Goal: Task Accomplishment & Management: Complete application form

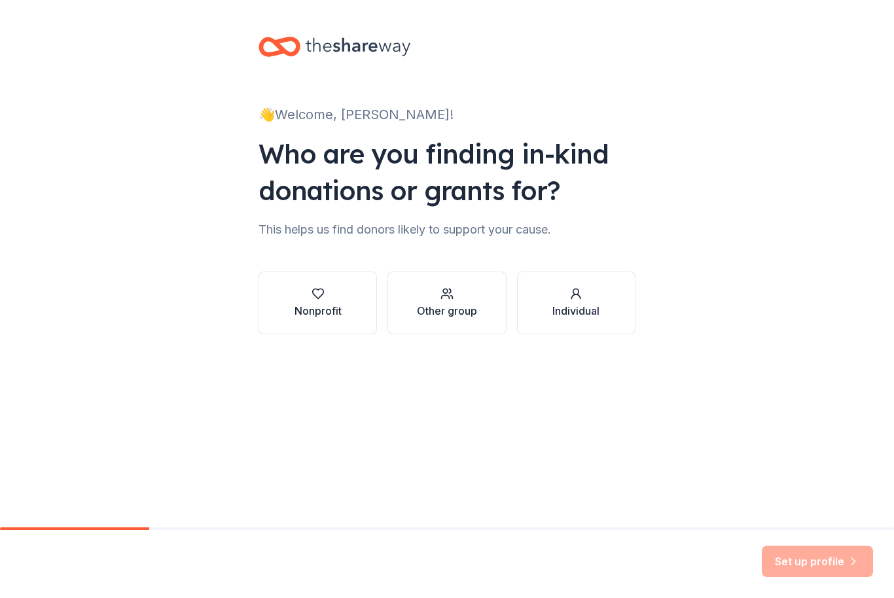
click at [447, 307] on div "Other group" at bounding box center [447, 311] width 60 height 16
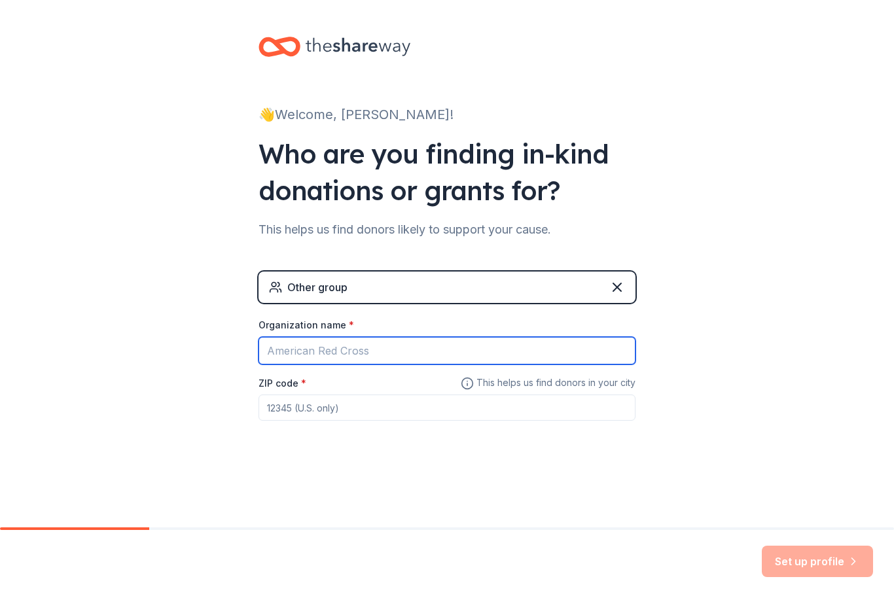
click at [351, 340] on input "Organization name *" at bounding box center [447, 350] width 377 height 27
type input "[GEOGRAPHIC_DATA]"
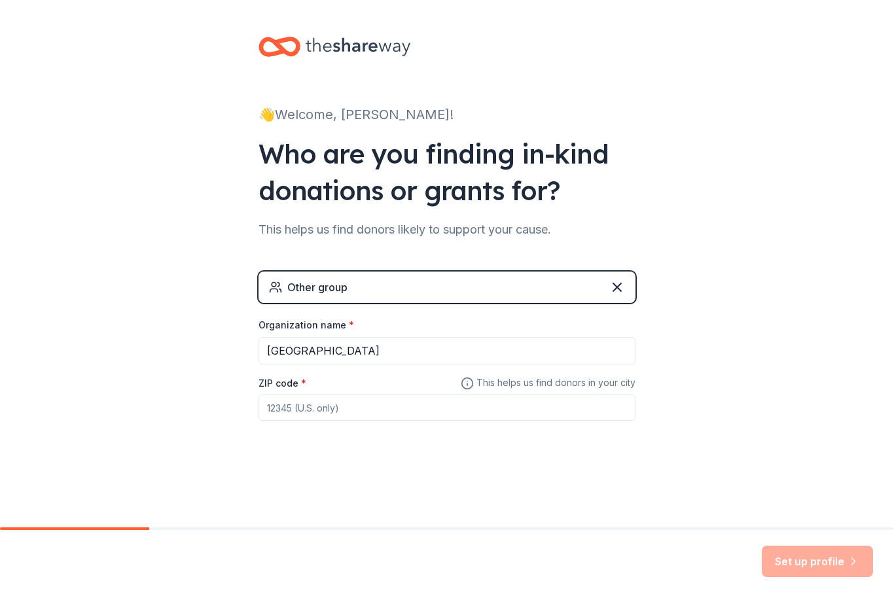
click at [399, 416] on input "ZIP code *" at bounding box center [447, 408] width 377 height 26
type input "30179"
click at [739, 376] on div "👋 Welcome, [PERSON_NAME]! Who are you finding in-kind donations or grants for? …" at bounding box center [447, 255] width 894 height 510
click at [821, 574] on button "Set up profile" at bounding box center [817, 561] width 111 height 31
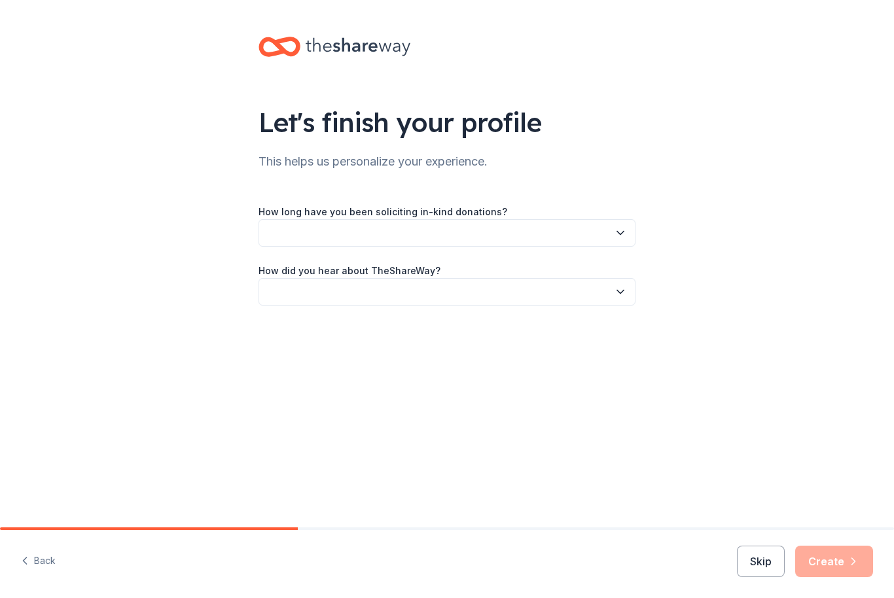
click at [632, 236] on button "button" at bounding box center [447, 232] width 377 height 27
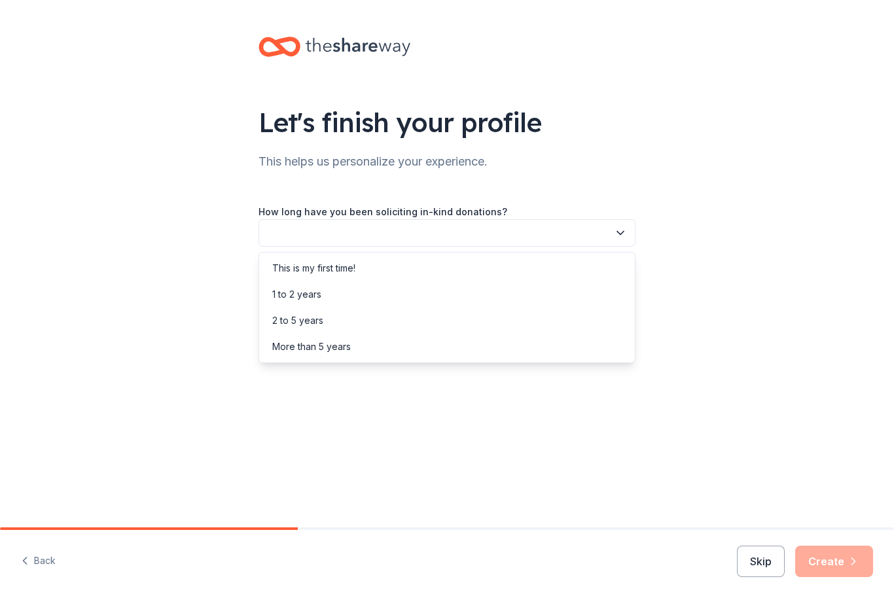
click at [336, 263] on div "This is my first time!" at bounding box center [313, 268] width 83 height 16
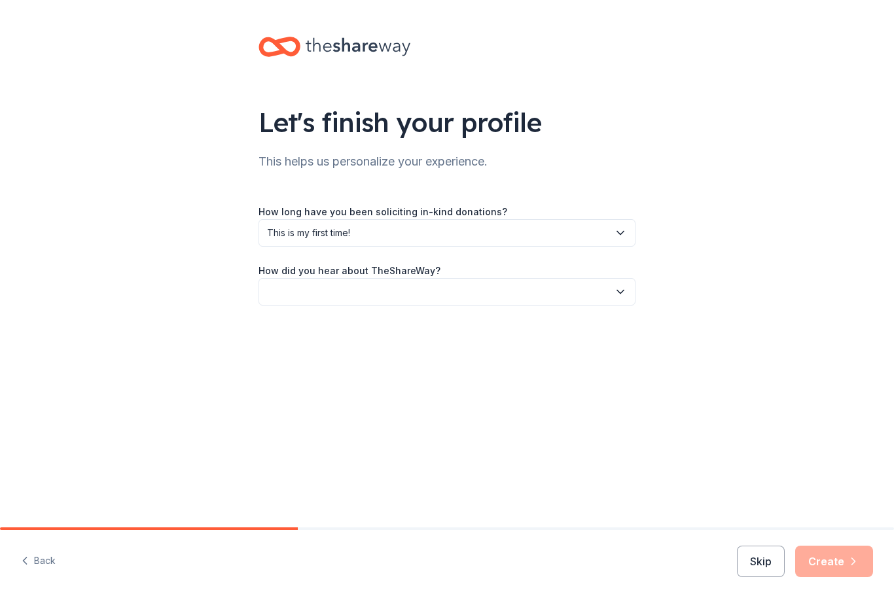
click at [368, 295] on button "button" at bounding box center [447, 291] width 377 height 27
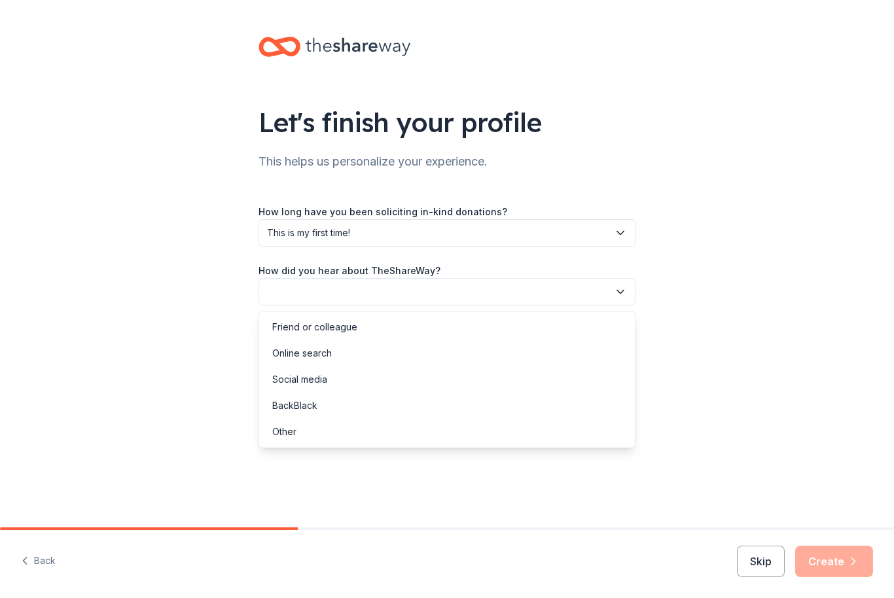
click at [580, 353] on div "Online search" at bounding box center [447, 353] width 370 height 26
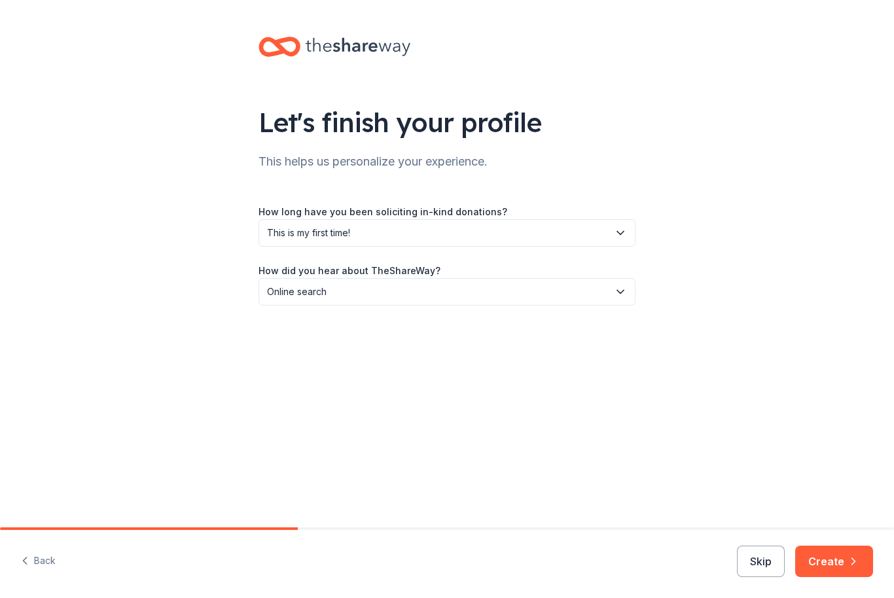
click at [831, 565] on button "Create" at bounding box center [834, 561] width 78 height 31
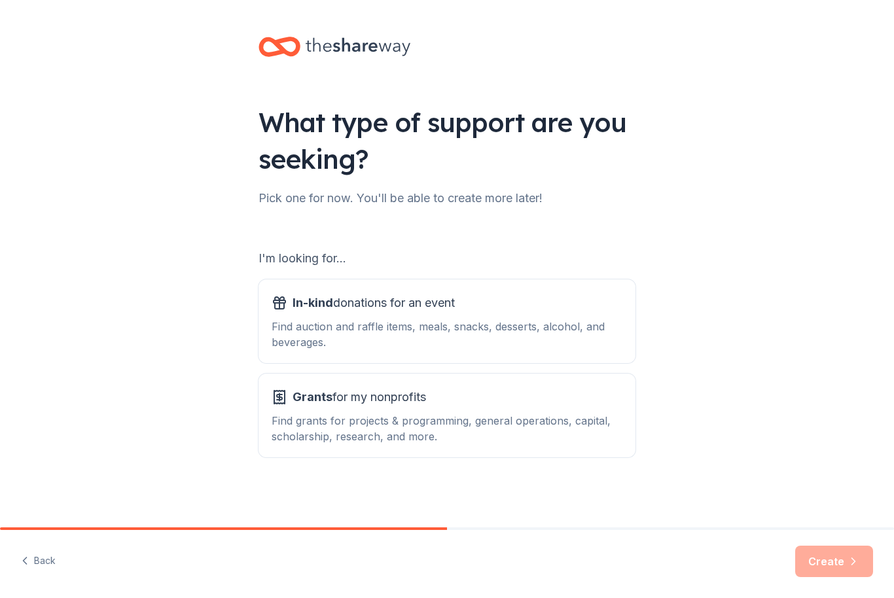
click at [432, 418] on div "Find grants for projects & programming, general operations, capital, scholarshi…" at bounding box center [447, 428] width 351 height 31
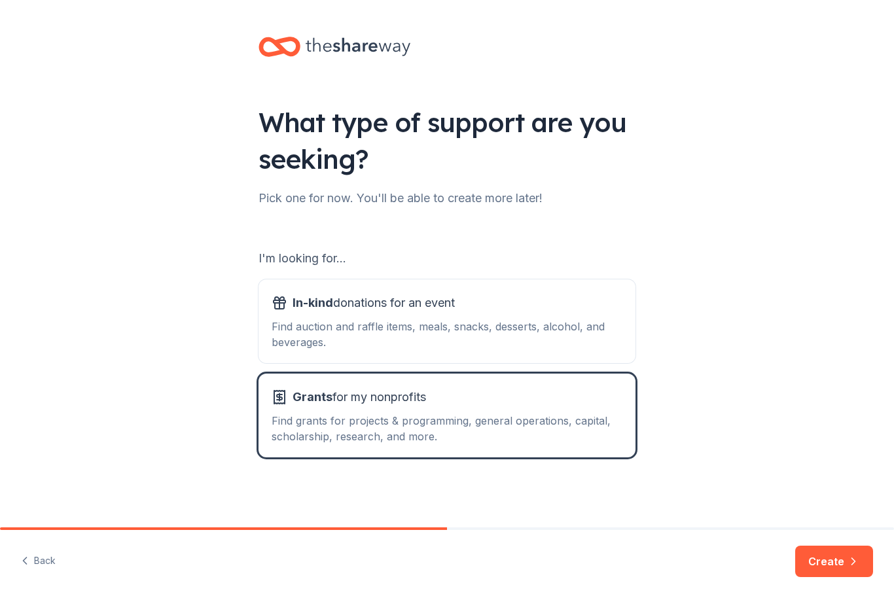
click at [833, 558] on button "Create" at bounding box center [834, 561] width 78 height 31
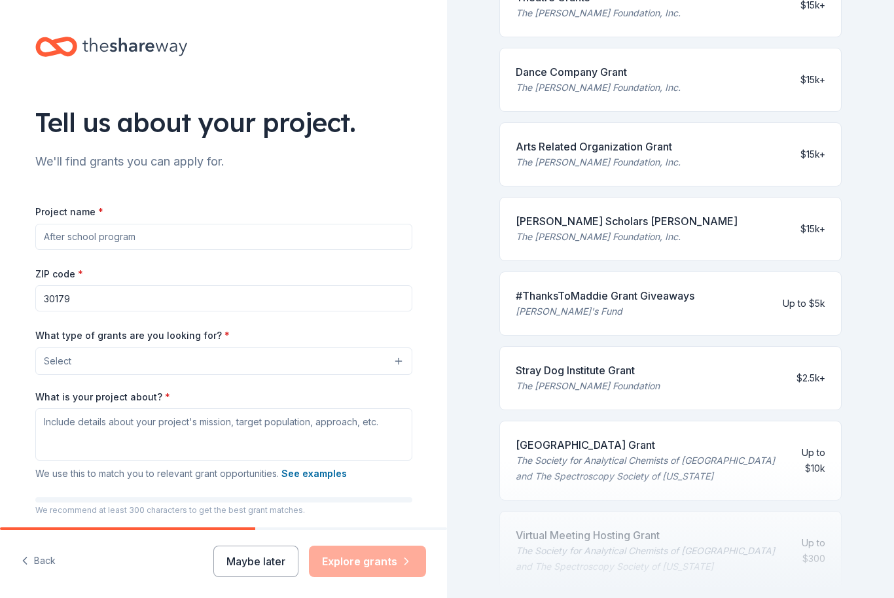
scroll to position [356, 0]
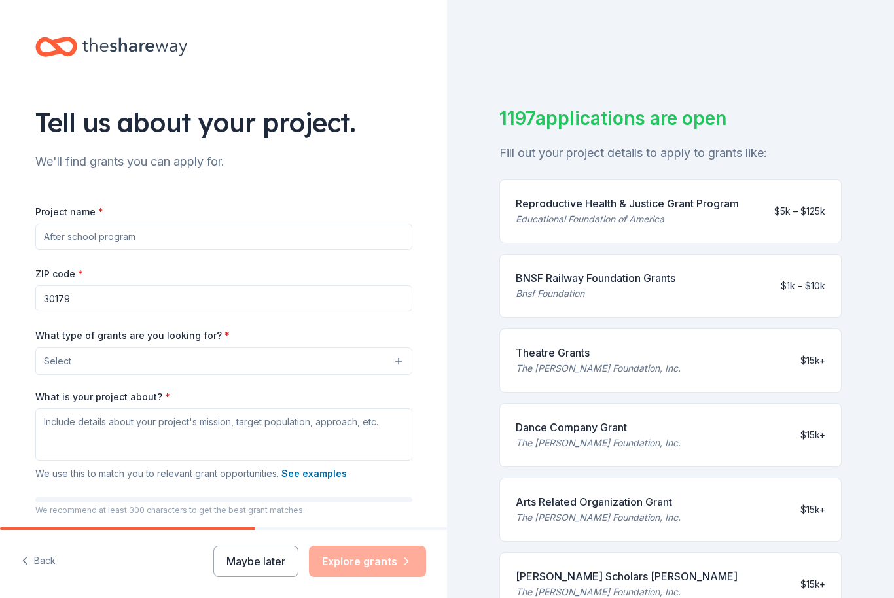
click at [63, 238] on input "Project name *" at bounding box center [223, 237] width 377 height 26
type input "Band Trip"
click at [53, 370] on button "Select" at bounding box center [223, 361] width 377 height 27
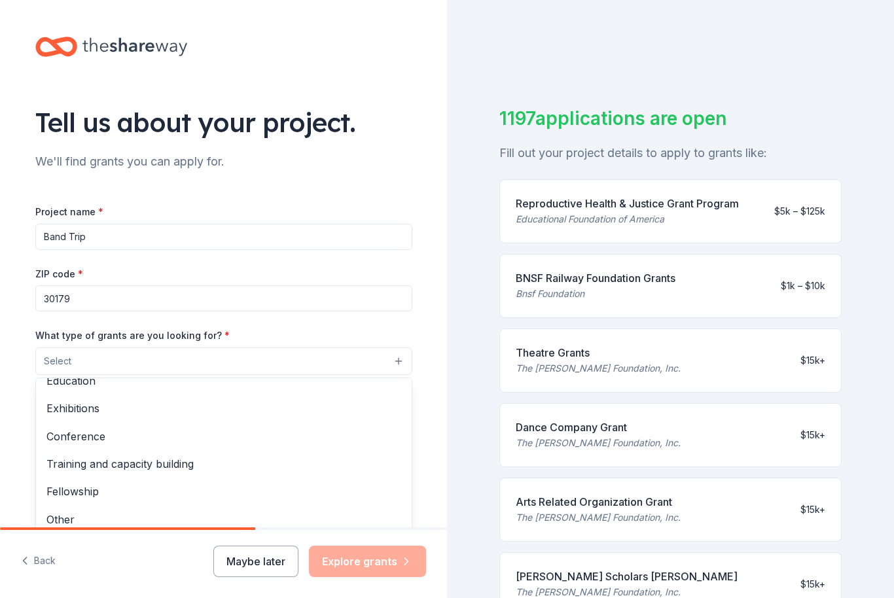
scroll to position [152, 0]
click at [58, 512] on span "Other" at bounding box center [223, 520] width 355 height 17
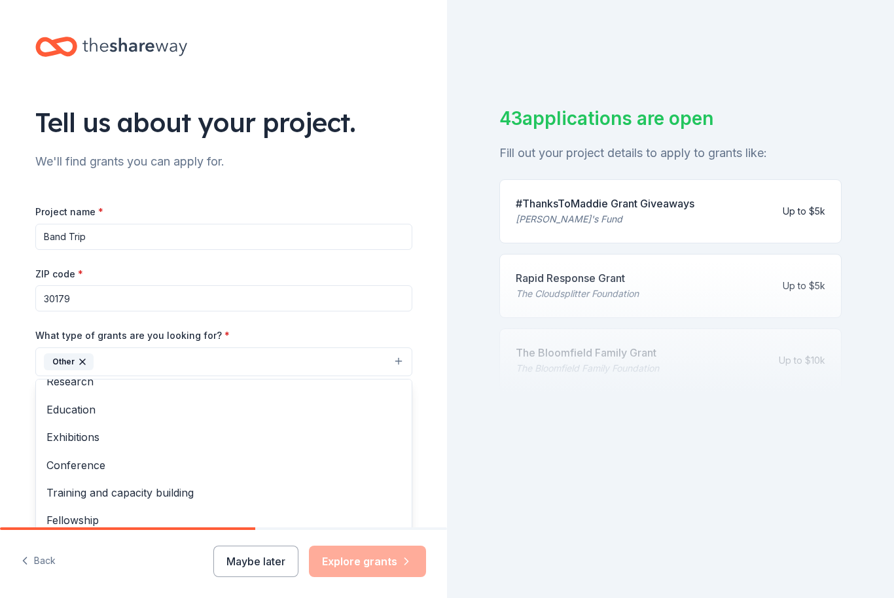
scroll to position [124, 0]
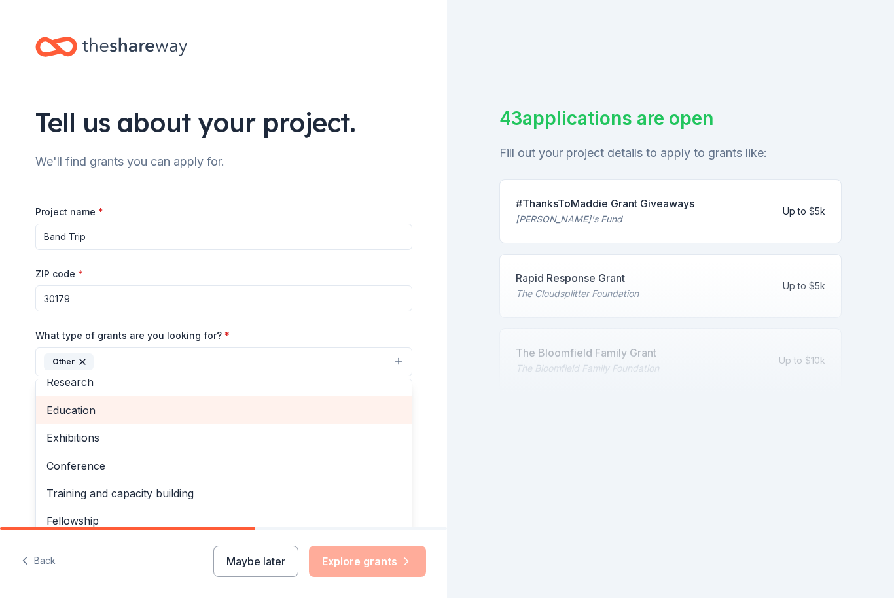
click at [70, 407] on span "Education" at bounding box center [223, 410] width 355 height 17
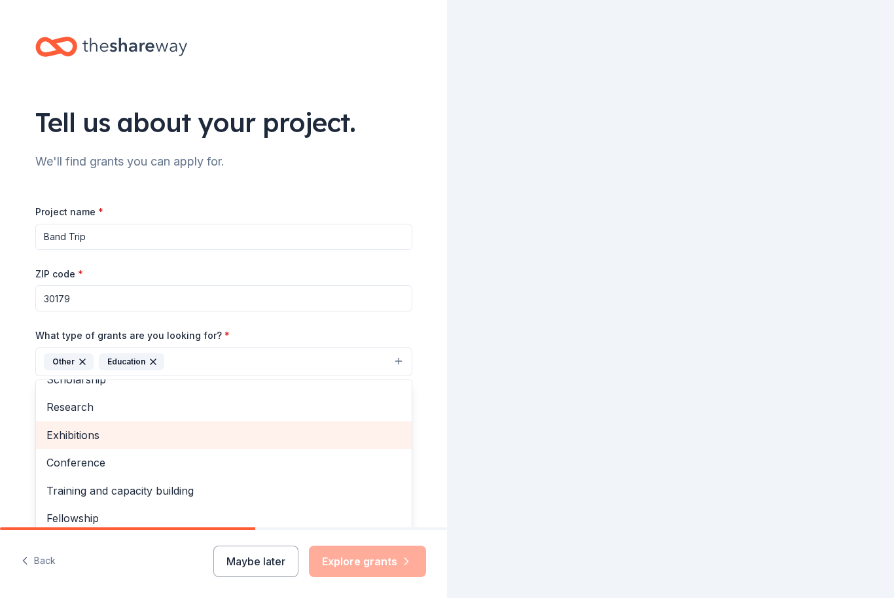
scroll to position [97, 0]
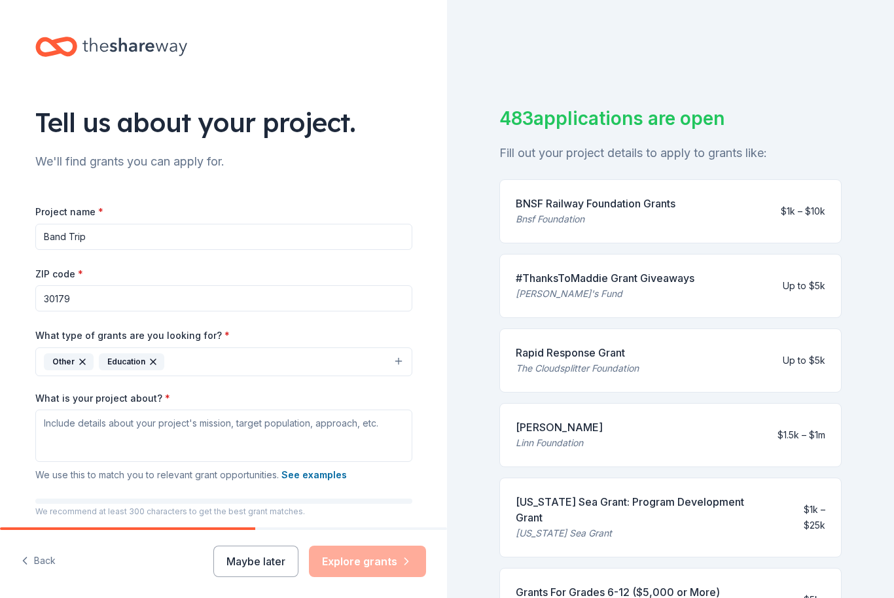
click at [395, 359] on button "Other Education" at bounding box center [223, 362] width 377 height 29
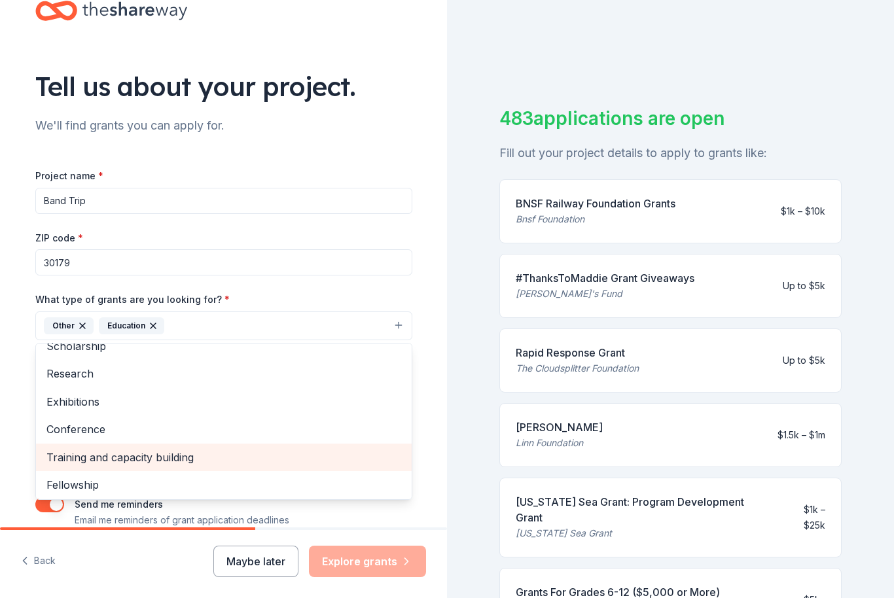
click at [60, 456] on span "Training and capacity building" at bounding box center [223, 457] width 355 height 17
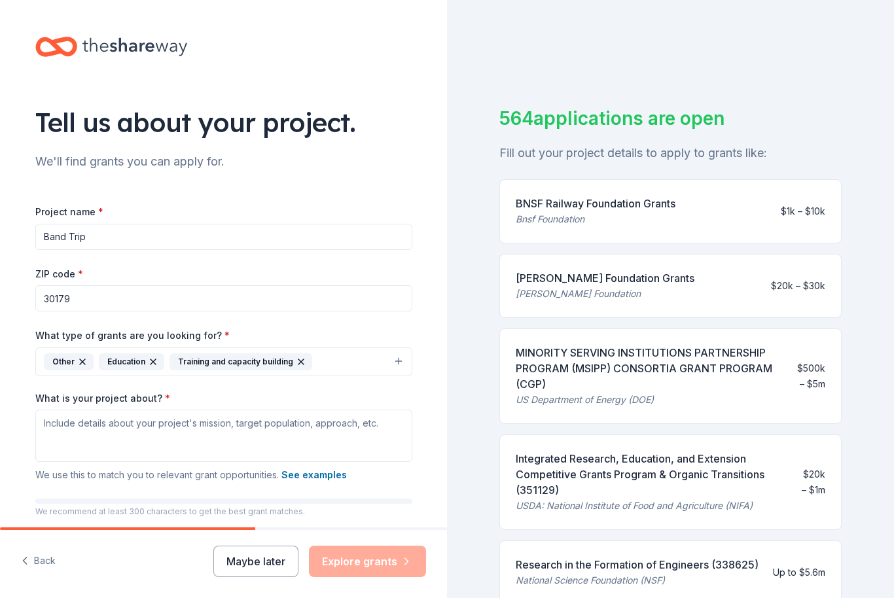
scroll to position [2, 0]
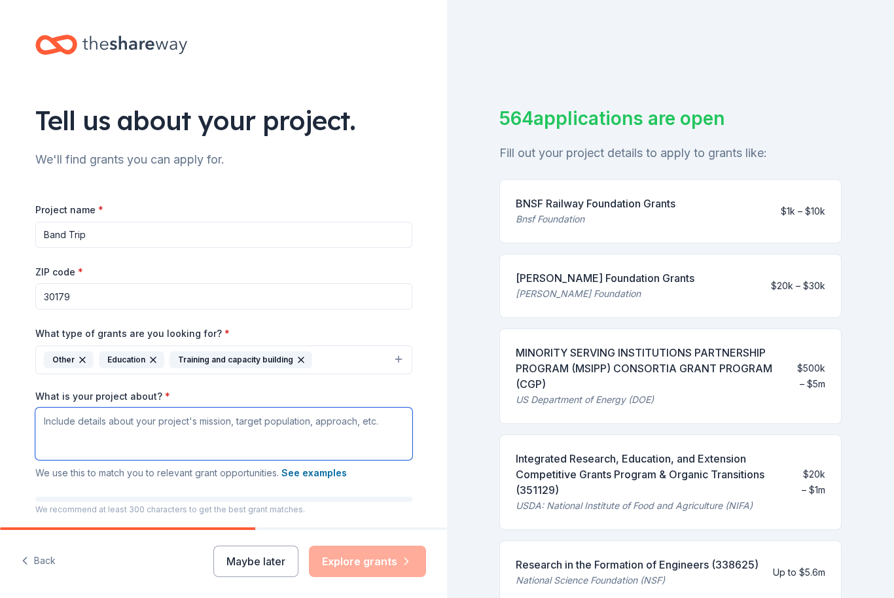
click at [61, 428] on textarea "What is your project about? *" at bounding box center [223, 434] width 377 height 52
paste textarea "The 8th Graders are going on a trip in [DATE] to [GEOGRAPHIC_DATA] where they w…"
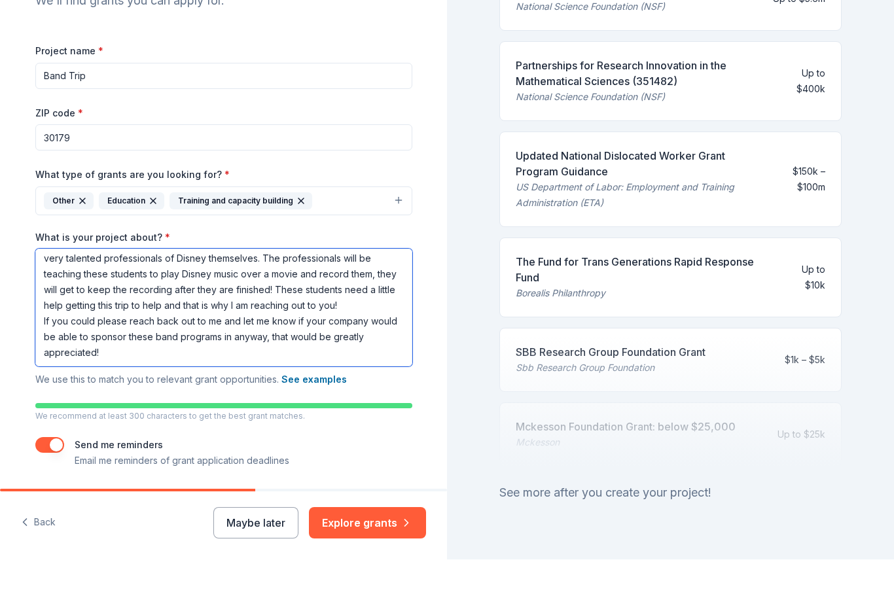
scroll to position [43, 0]
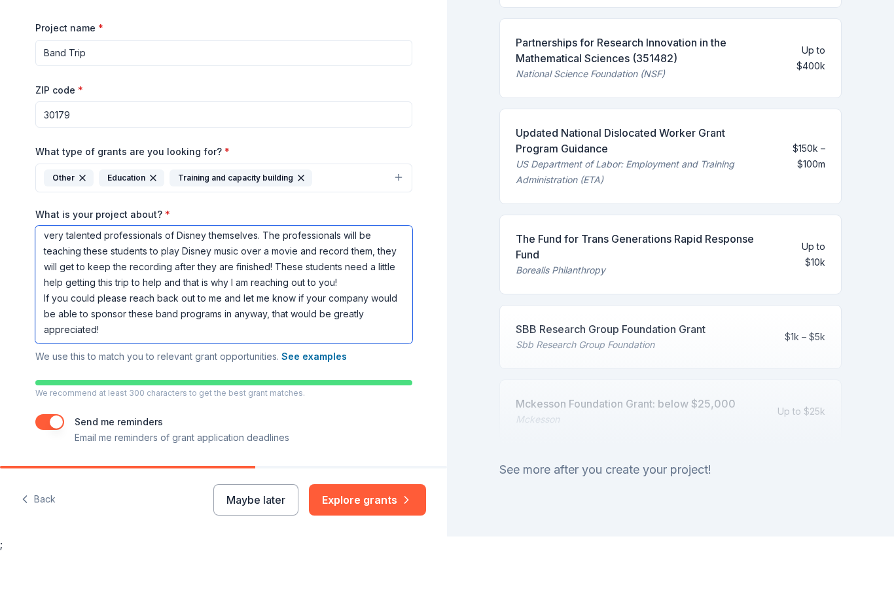
type textarea "The 8th Graders are going on a trip in [DATE] to [GEOGRAPHIC_DATA] where they w…"
click at [380, 530] on button "Explore grants" at bounding box center [367, 545] width 117 height 31
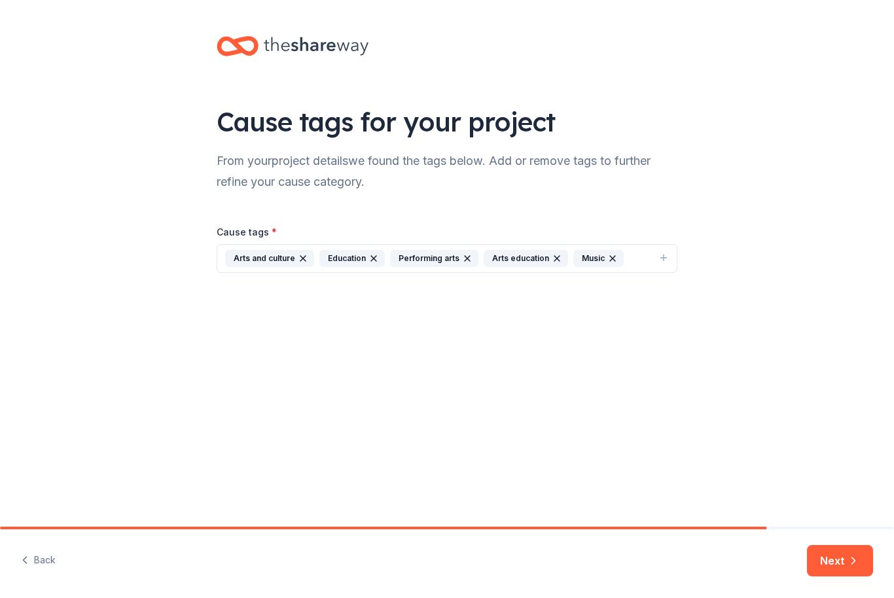
click at [831, 565] on button "Next" at bounding box center [840, 561] width 66 height 31
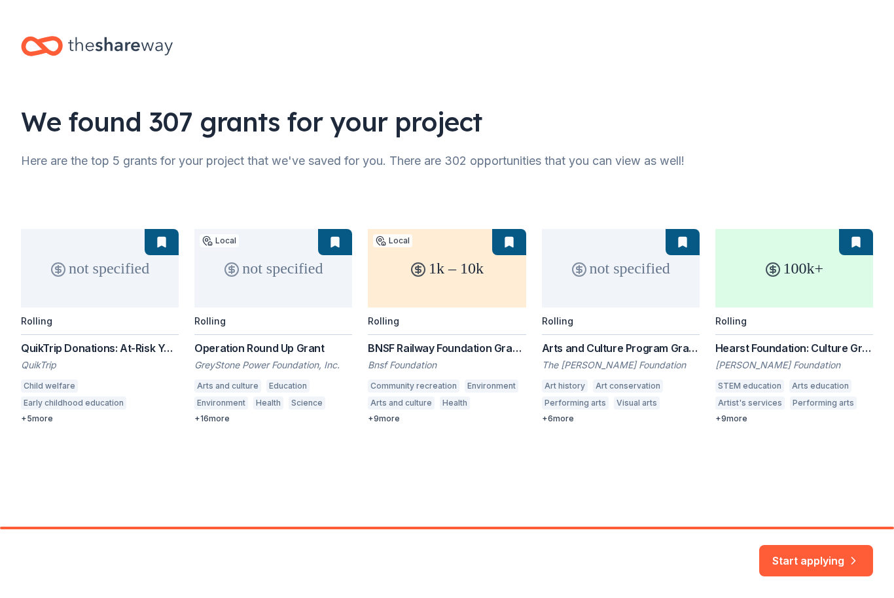
click at [806, 580] on div "Start applying" at bounding box center [447, 564] width 894 height 68
click at [802, 563] on button "Start applying" at bounding box center [816, 554] width 114 height 31
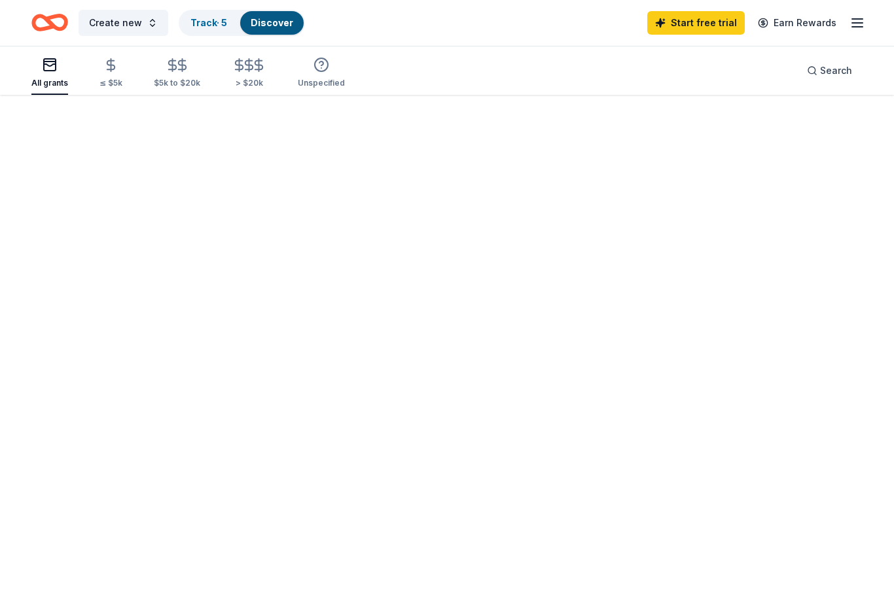
scroll to position [1, 0]
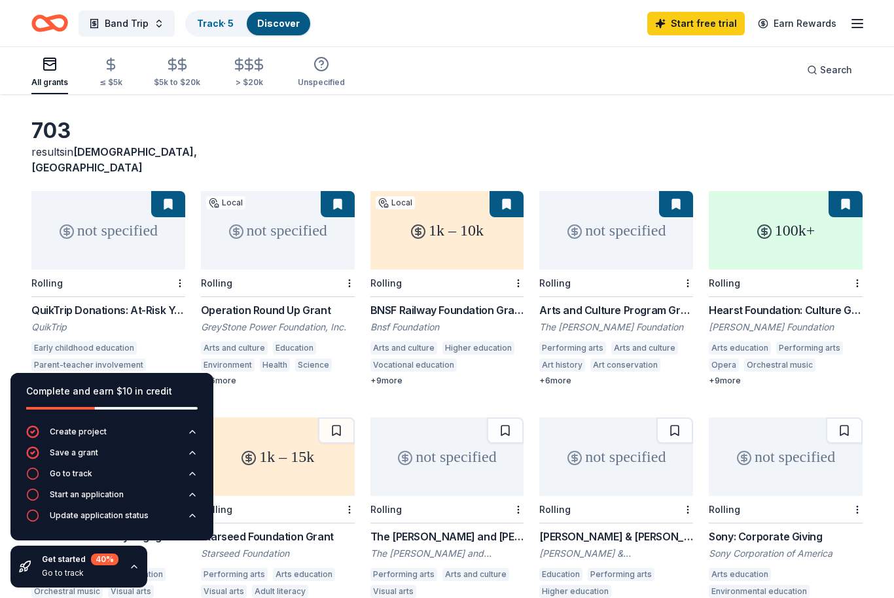
scroll to position [43, 0]
click at [450, 224] on div "1k – 10k" at bounding box center [447, 231] width 154 height 79
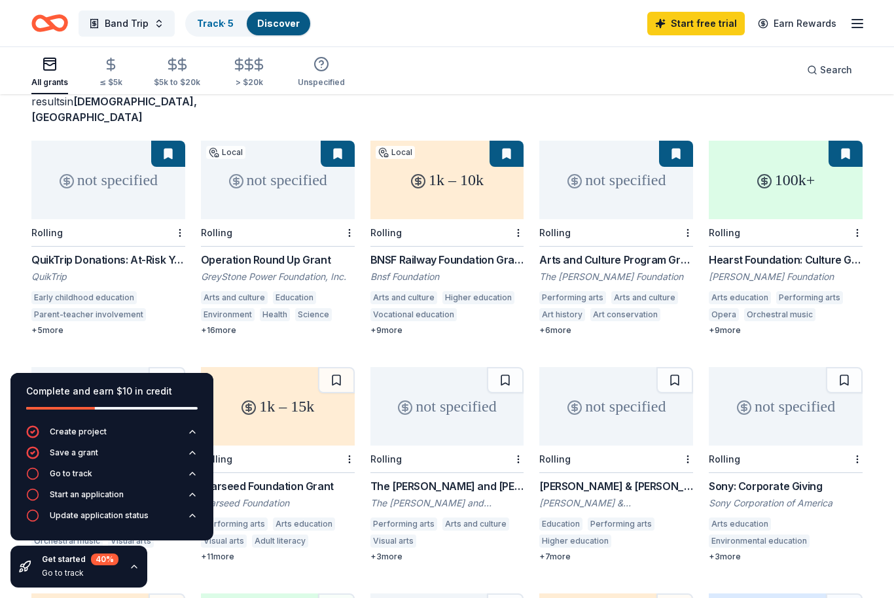
scroll to position [92, 0]
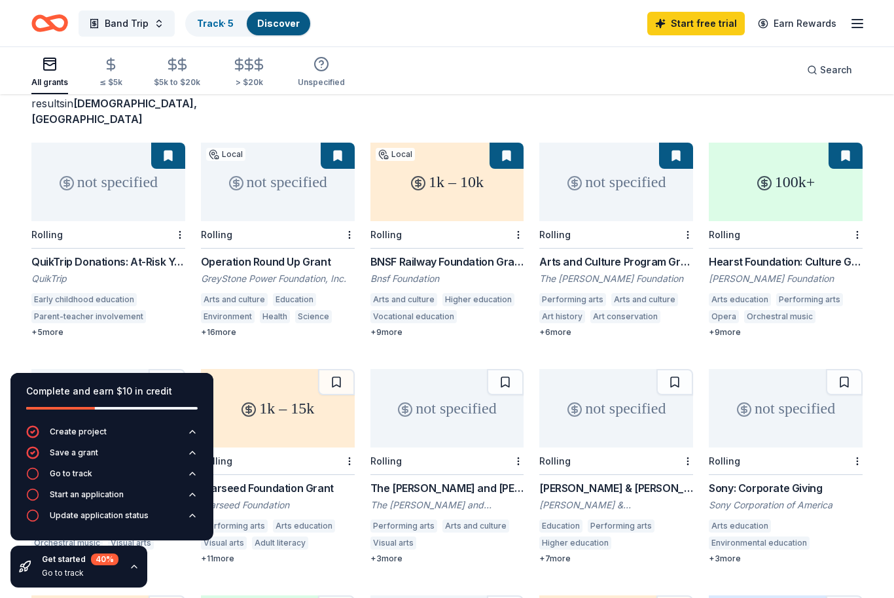
click at [71, 187] on div "not specified" at bounding box center [108, 182] width 154 height 79
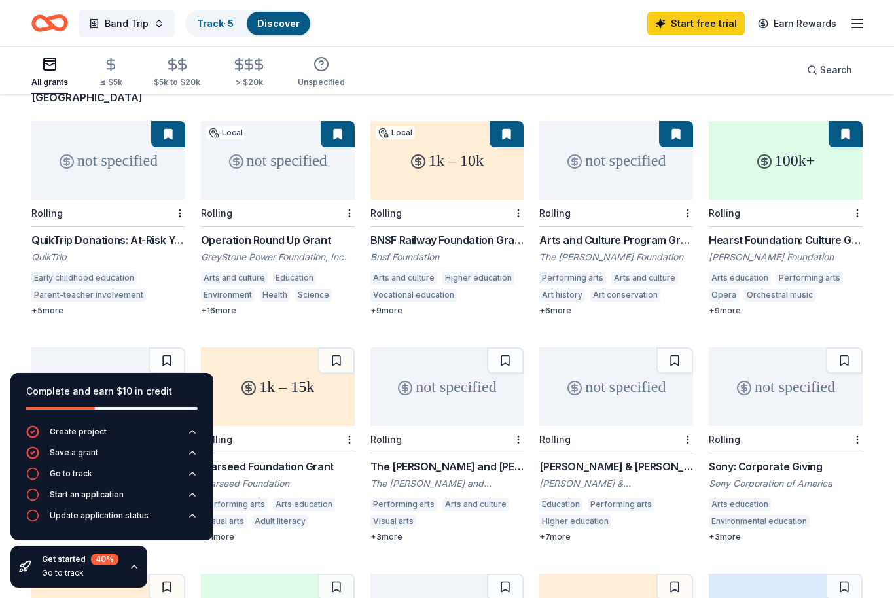
click at [278, 165] on div "not specified" at bounding box center [278, 160] width 154 height 79
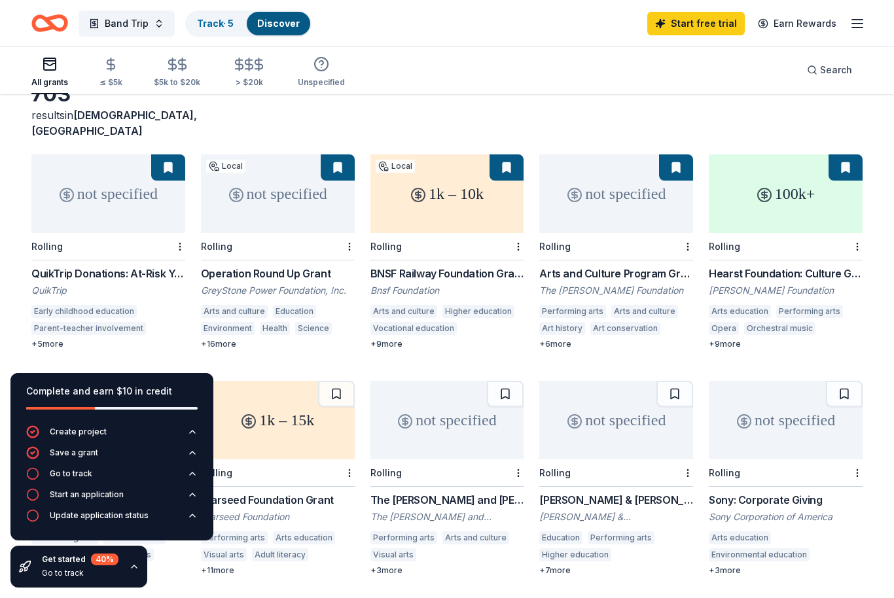
scroll to position [79, 0]
click at [603, 194] on div "not specified" at bounding box center [616, 195] width 154 height 79
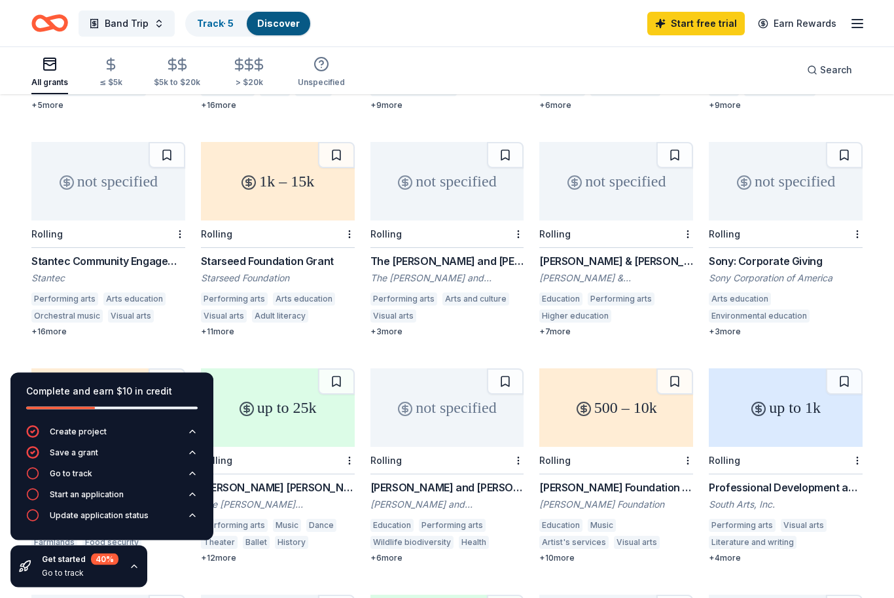
scroll to position [303, 0]
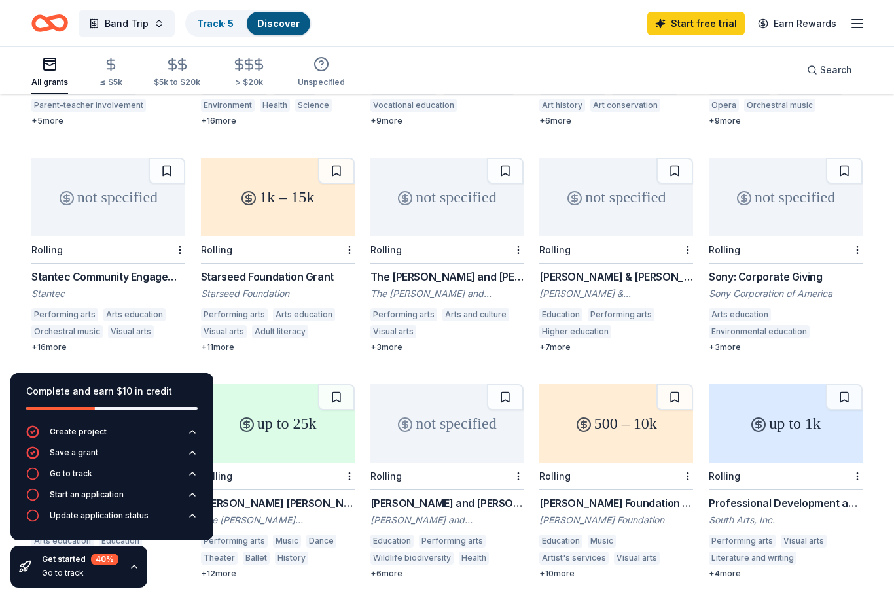
click at [778, 189] on div "not specified" at bounding box center [786, 197] width 154 height 79
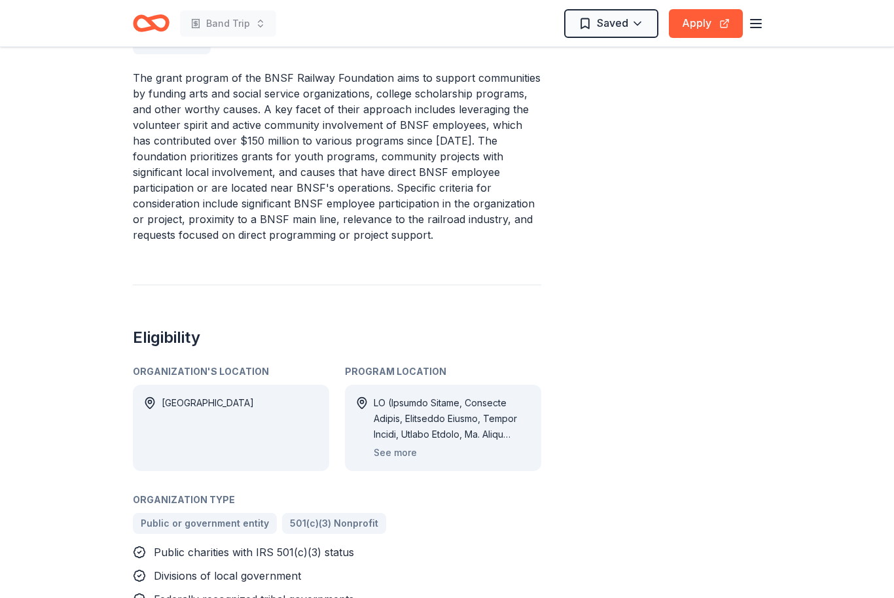
scroll to position [515, 0]
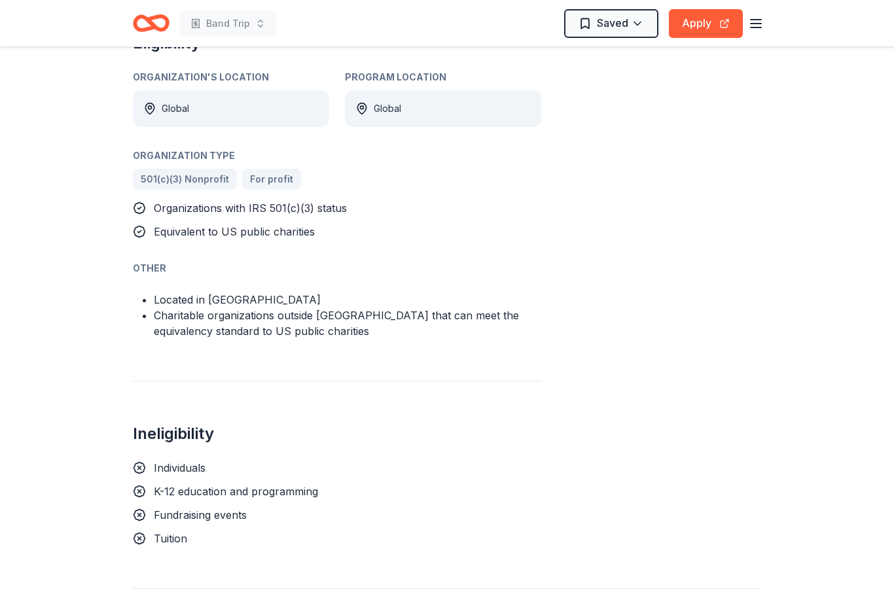
scroll to position [795, 0]
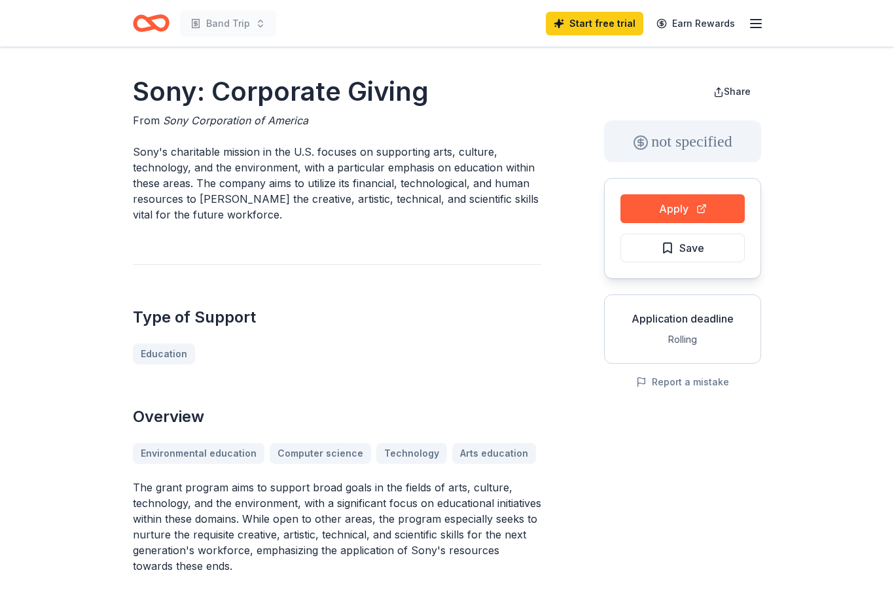
click at [681, 211] on button "Apply" at bounding box center [682, 208] width 124 height 29
